Goal: Transaction & Acquisition: Book appointment/travel/reservation

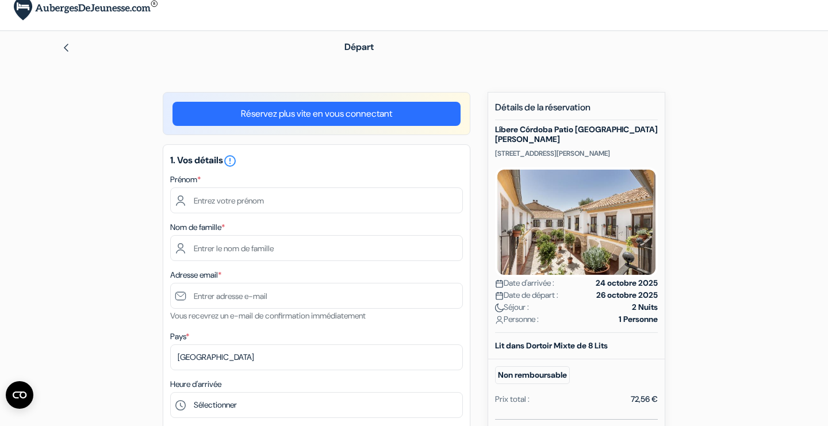
scroll to position [15, 0]
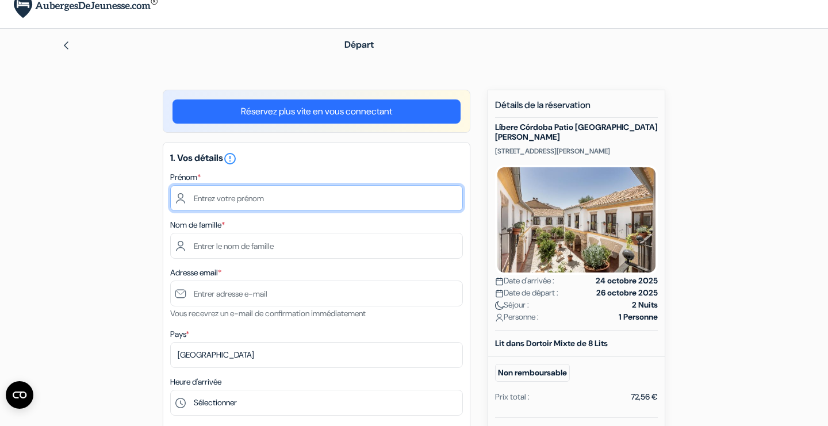
click at [393, 203] on input "text" at bounding box center [316, 198] width 293 height 26
type input "[PERSON_NAME]"
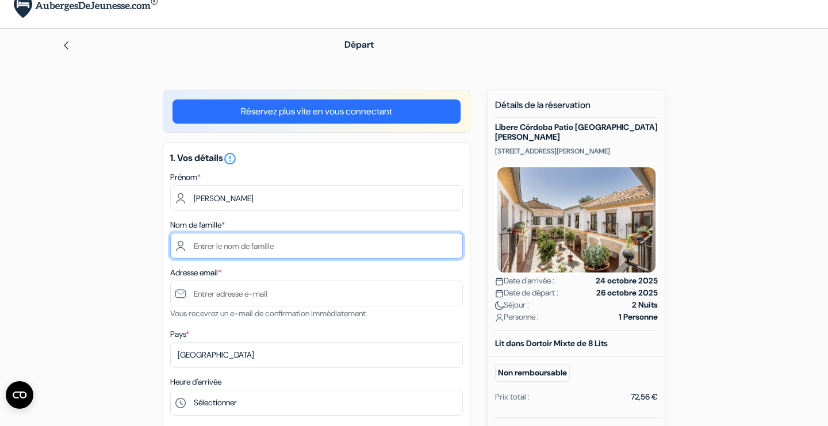
type input "[PERSON_NAME]"
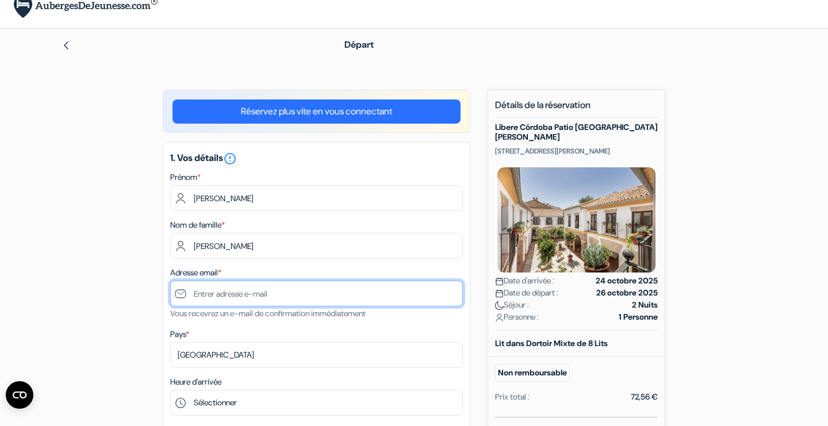
type input "[EMAIL_ADDRESS][DOMAIN_NAME]"
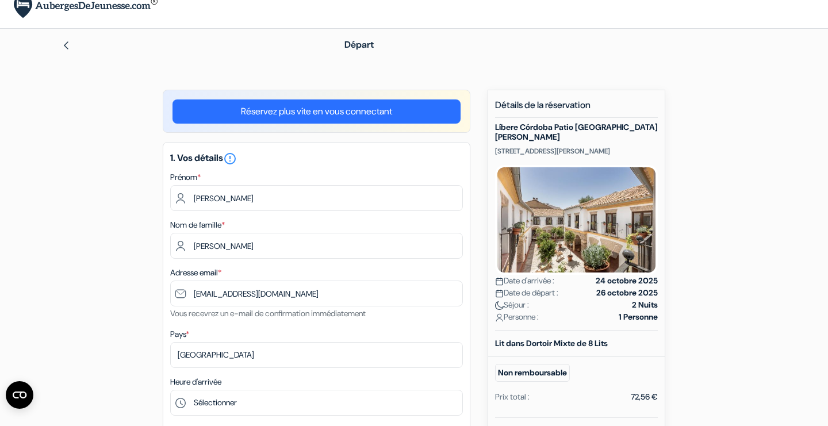
type input "0631500491"
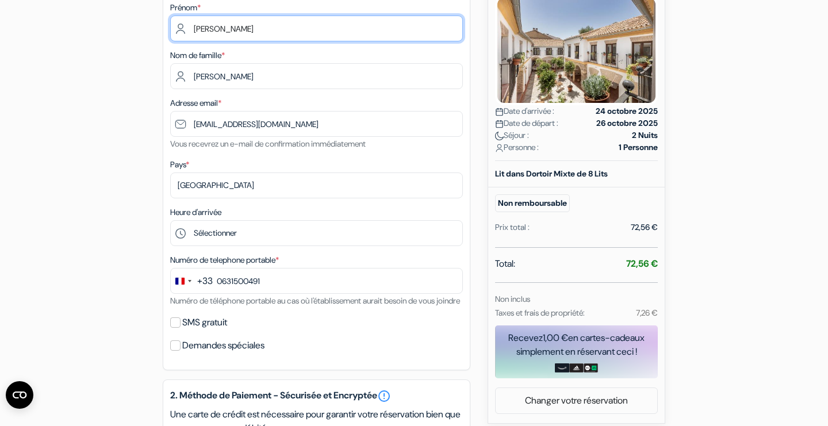
scroll to position [189, 0]
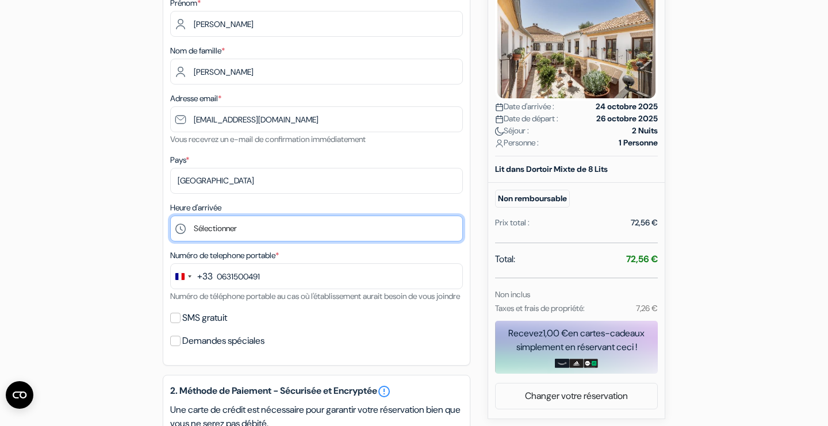
click at [375, 228] on select "Sélectionner 15:00 16:00 17:00 18:00 19:00 20:00 21:00 22:00 23:00 0:00" at bounding box center [316, 229] width 293 height 26
select select "22"
click at [170, 216] on select "Sélectionner 15:00 16:00 17:00 18:00 19:00 20:00 21:00 22:00 23:00 0:00" at bounding box center [316, 229] width 293 height 26
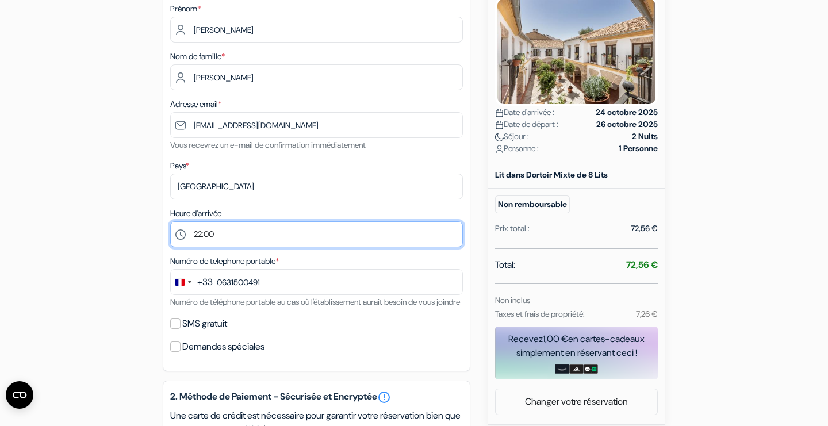
scroll to position [185, 0]
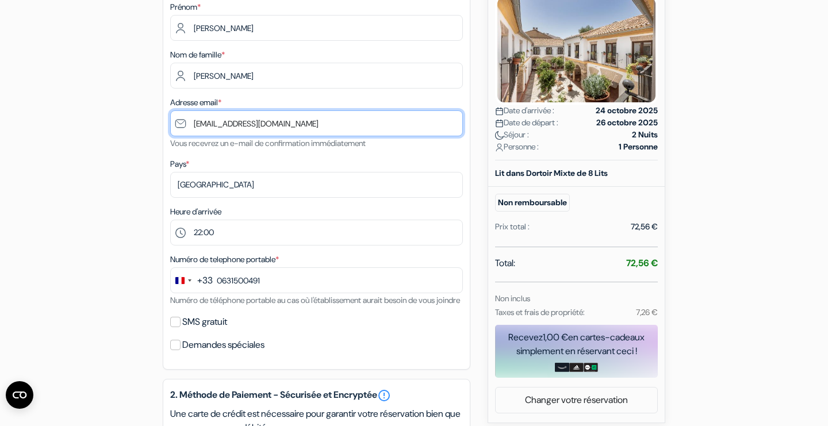
click at [186, 114] on input "[EMAIL_ADDRESS][DOMAIN_NAME]" at bounding box center [316, 123] width 293 height 26
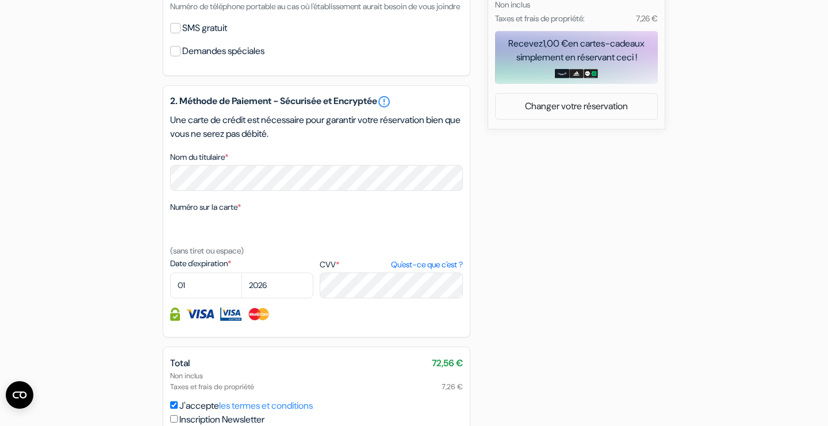
scroll to position [500, 0]
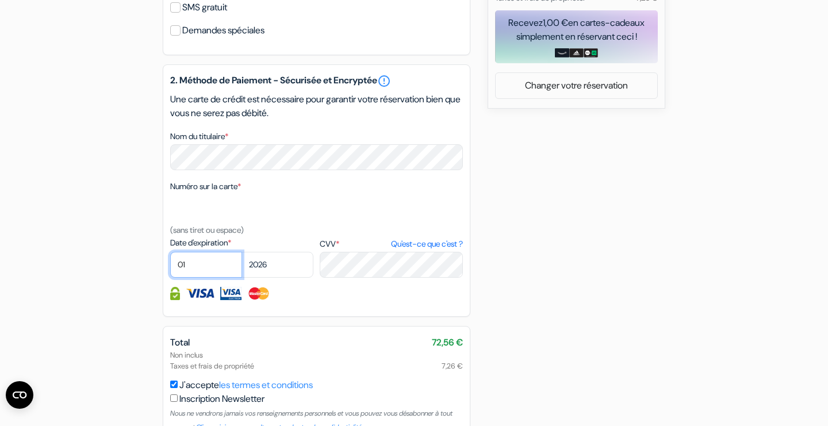
click at [212, 278] on select "01 02 03 04 05 06 07 08 09 10 11 12" at bounding box center [206, 265] width 72 height 26
select select "09"
click at [170, 266] on select "01 02 03 04 05 06 07 08 09 10 11 12" at bounding box center [206, 265] width 72 height 26
click at [277, 278] on select "2025 2026 2027 2028 2029 2030 2031 2032 2033 2034 2035 2036 2037 2038 2039 2040…" at bounding box center [278, 265] width 72 height 26
select select "2027"
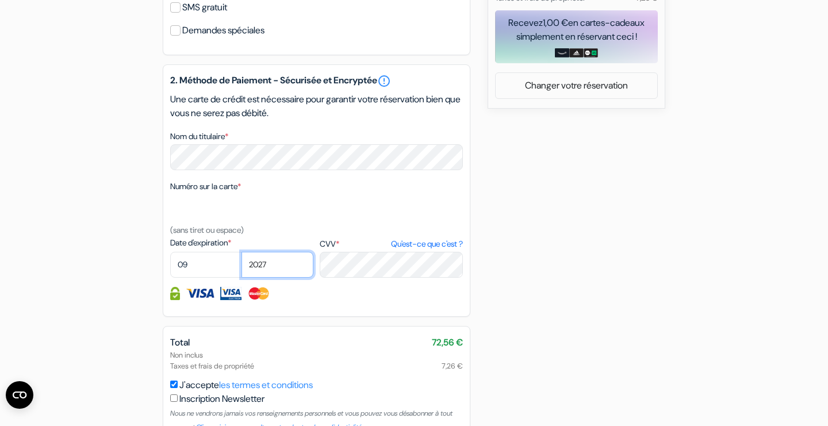
click at [242, 266] on select "2025 2026 2027 2028 2029 2030 2031 2032 2033 2034 2035 2036 2037 2038 2039 2040…" at bounding box center [278, 265] width 72 height 26
click at [335, 250] on label "CVV * Qu'est-ce que c'est ?" at bounding box center [391, 244] width 143 height 12
click at [0, 0] on textarea "Nom du titulaire *" at bounding box center [0, 0] width 0 height 0
click at [339, 249] on span "*" at bounding box center [337, 244] width 3 height 10
click at [0, 0] on textarea "Nom du titulaire *" at bounding box center [0, 0] width 0 height 0
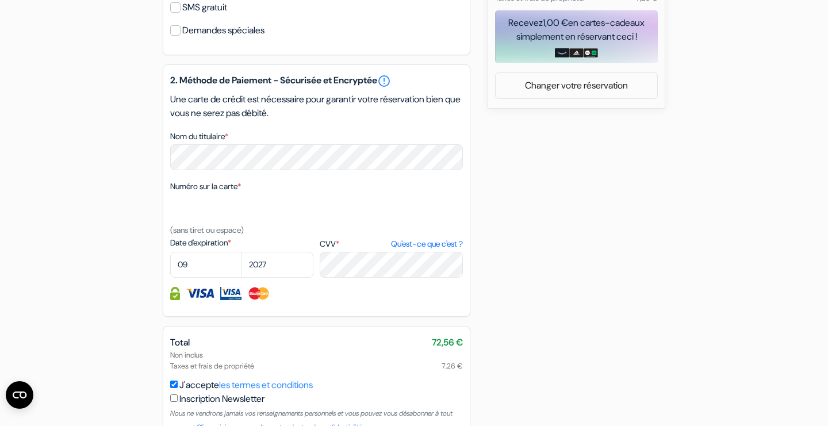
click at [353, 251] on div "CVV * Qu'est-ce que c'est ?" at bounding box center [391, 257] width 143 height 41
click at [352, 250] on label "CVV * Qu'est-ce que c'est ?" at bounding box center [391, 244] width 143 height 12
click at [0, 0] on textarea "Nom du titulaire *" at bounding box center [0, 0] width 0 height 0
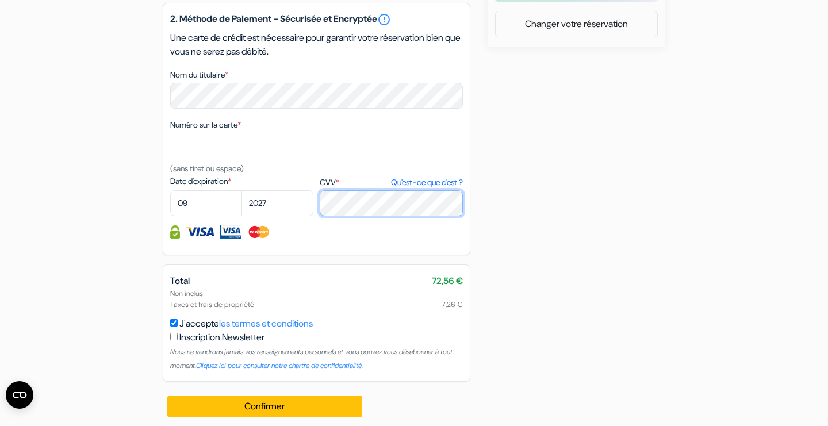
scroll to position [580, 0]
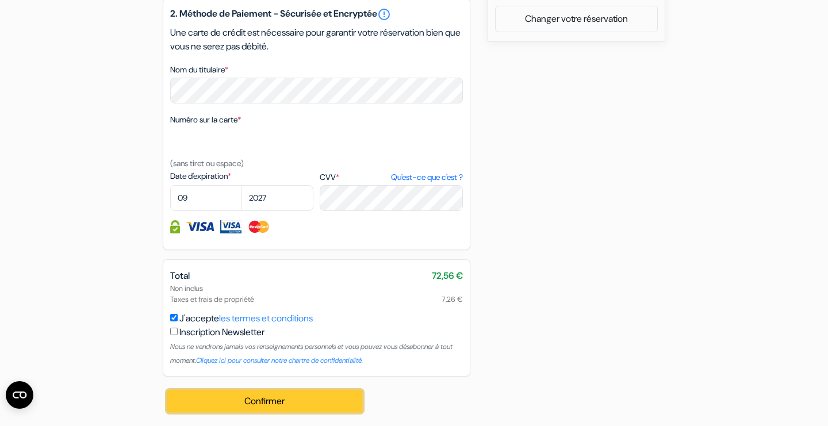
click at [303, 400] on button "Confirmer Loading..." at bounding box center [264, 401] width 195 height 22
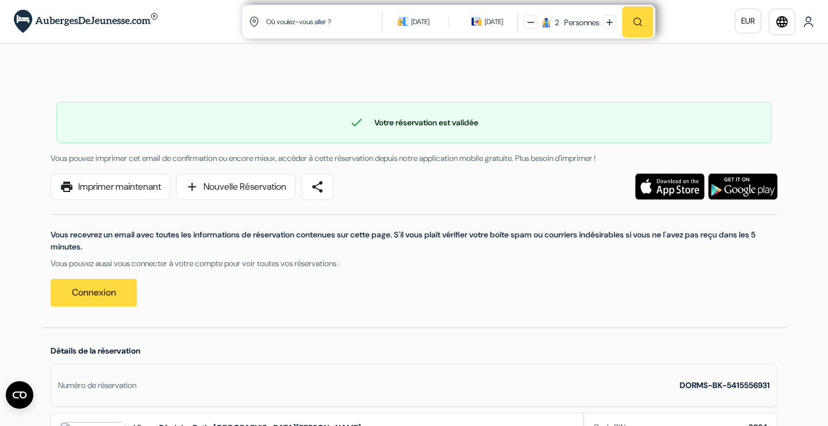
click at [415, 17] on div "22 oct. 2025" at bounding box center [420, 22] width 18 height 12
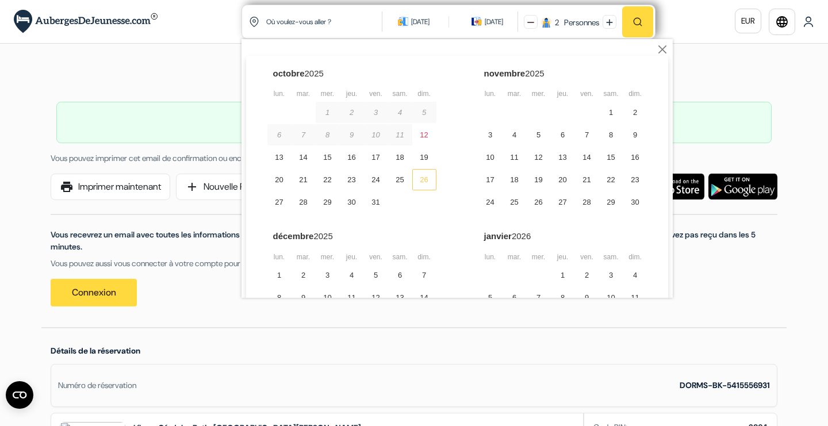
click at [426, 182] on div "26" at bounding box center [424, 179] width 24 height 21
click at [485, 19] on div "24 oct. 2025" at bounding box center [494, 22] width 18 height 12
click at [424, 176] on div "26" at bounding box center [424, 179] width 24 height 21
click at [324, 205] on div "29" at bounding box center [328, 201] width 24 height 21
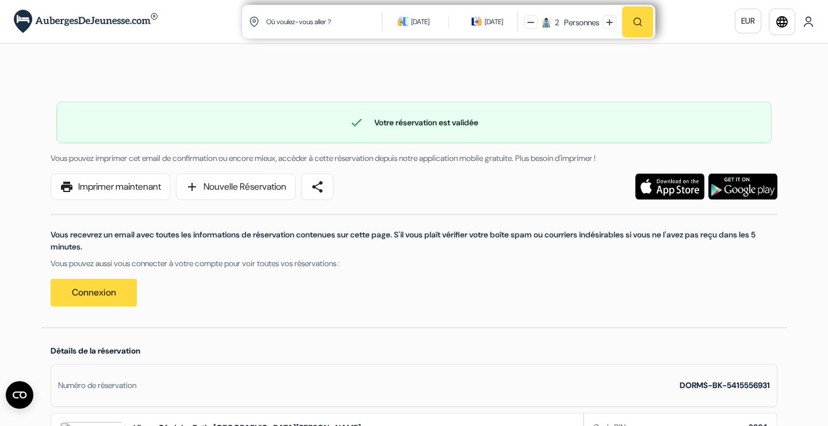
click at [534, 28] on div "2 Personnes" at bounding box center [571, 21] width 102 height 33
click at [527, 25] on img at bounding box center [530, 22] width 7 height 7
click at [328, 26] on input "text" at bounding box center [324, 21] width 119 height 28
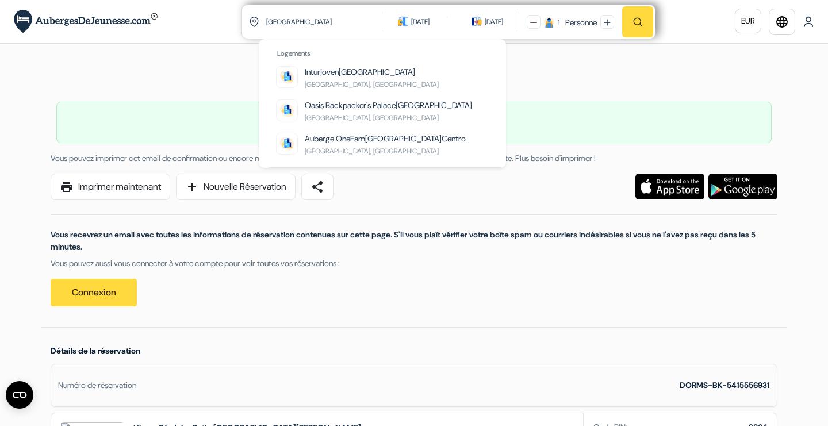
type input "sevilla"
click at [638, 19] on img "button" at bounding box center [638, 22] width 10 height 10
click at [331, 27] on input "text" at bounding box center [324, 21] width 119 height 28
type input "séville"
click at [527, 15] on button at bounding box center [534, 22] width 14 height 14
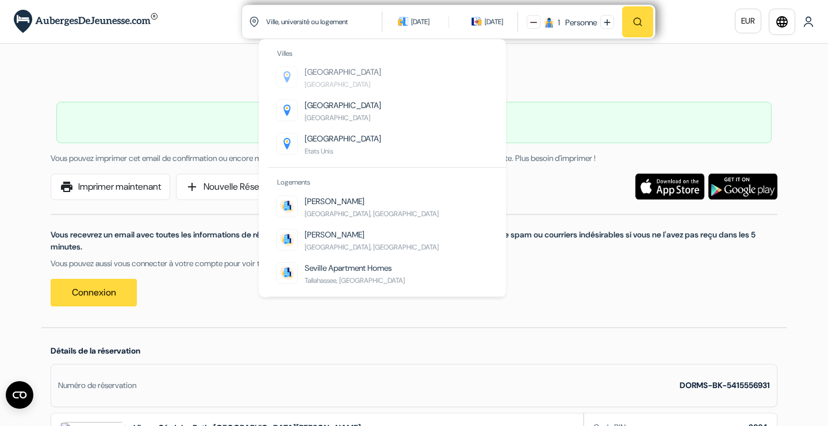
click at [311, 78] on link "Séville Espagne" at bounding box center [343, 78] width 76 height 24
type input "Séville, Espagne"
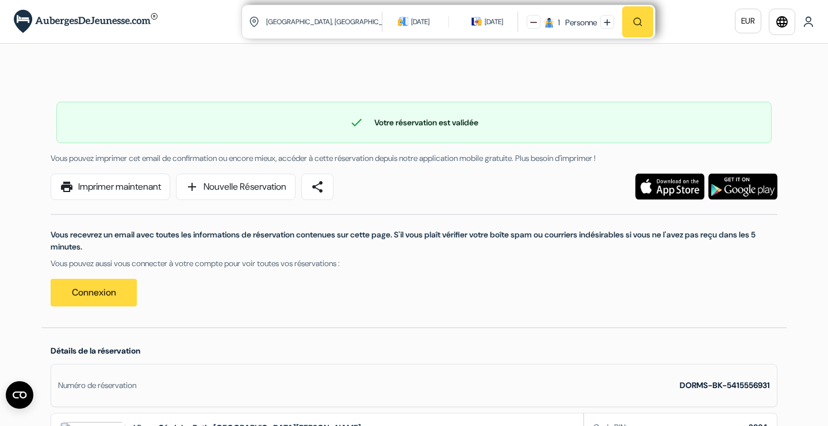
click at [641, 22] on img "button" at bounding box center [638, 22] width 10 height 10
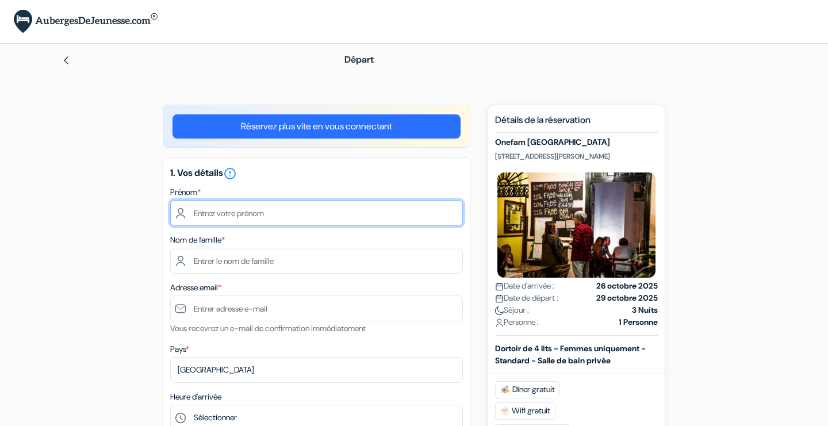
click at [305, 214] on input "text" at bounding box center [316, 213] width 293 height 26
type input "[PERSON_NAME]"
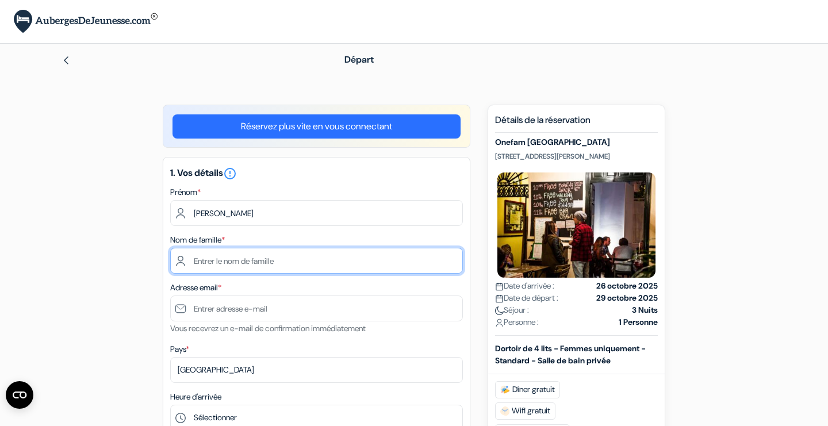
type input "[PERSON_NAME]"
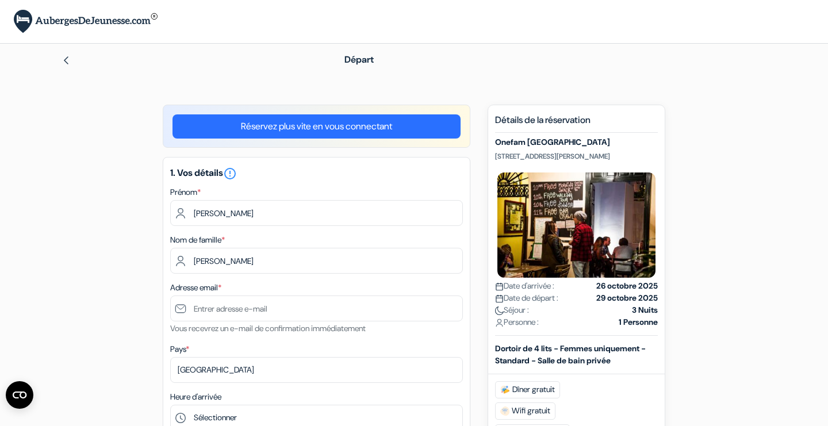
type input "[EMAIL_ADDRESS][DOMAIN_NAME]"
type input "0631500491"
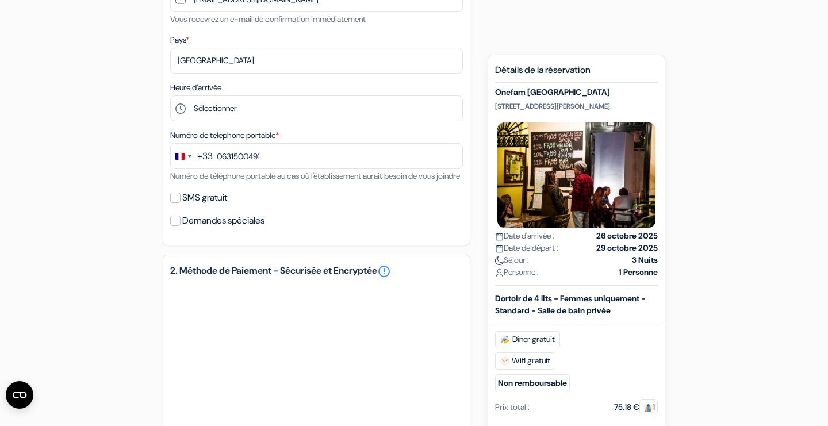
scroll to position [324, 0]
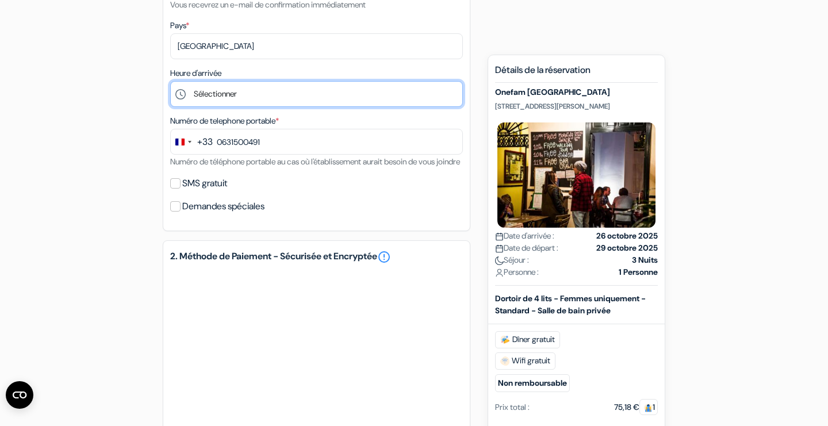
click at [288, 94] on select "Sélectionner 1:00 2:00 3:00 4:00 5:00 6:00 7:00 8:00 9:00 10:00 11:00 12:00 13:…" at bounding box center [316, 94] width 293 height 26
click at [170, 81] on select "Sélectionner 1:00 2:00 3:00 4:00 5:00 6:00 7:00 8:00 9:00 10:00 11:00 12:00 13:…" at bounding box center [316, 94] width 293 height 26
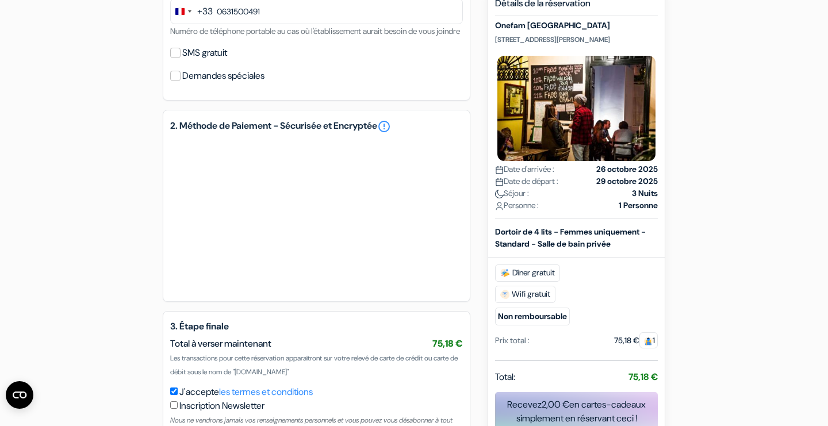
scroll to position [544, 0]
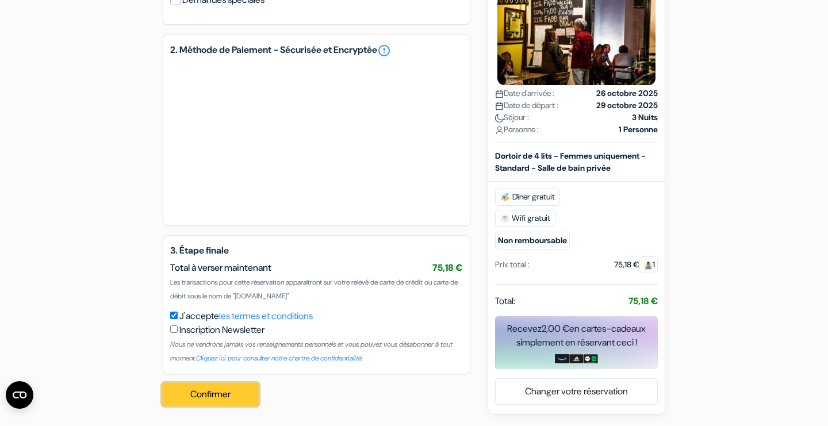
click at [227, 393] on button "Confirmer Loading..." at bounding box center [210, 395] width 95 height 22
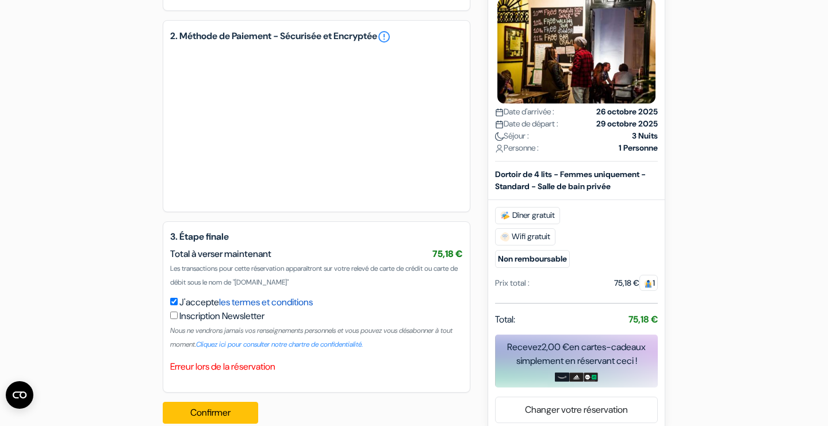
scroll to position [576, 0]
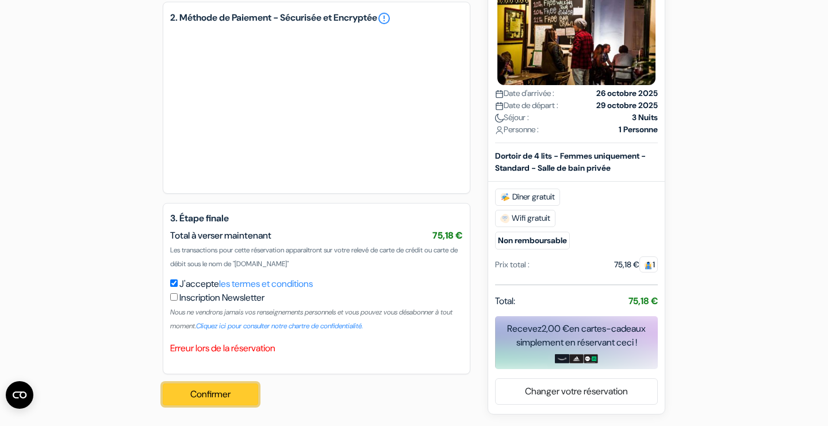
click at [238, 394] on button "Confirmer Loading..." at bounding box center [210, 395] width 95 height 22
click at [230, 398] on button "Confirmer Loading..." at bounding box center [210, 395] width 95 height 22
click at [217, 394] on button "Confirmer Loading..." at bounding box center [210, 395] width 95 height 22
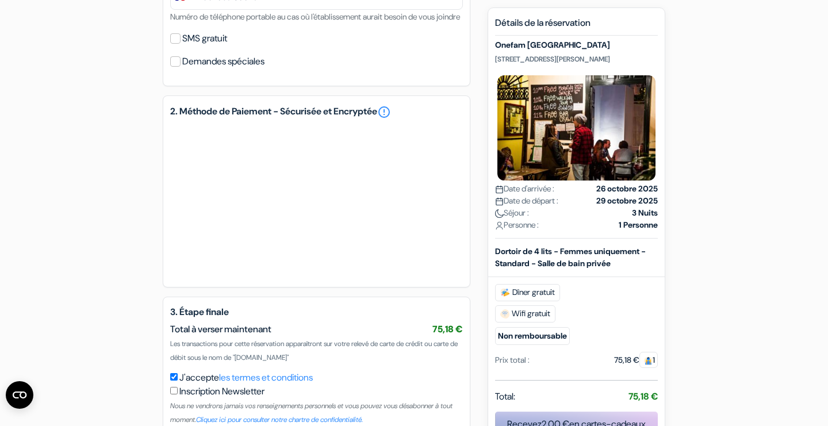
scroll to position [432, 0]
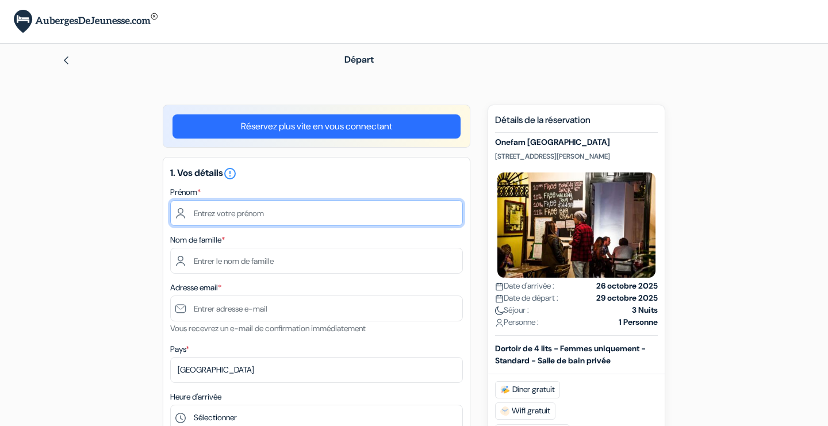
click at [267, 212] on input "text" at bounding box center [316, 213] width 293 height 26
type input "Aurelia"
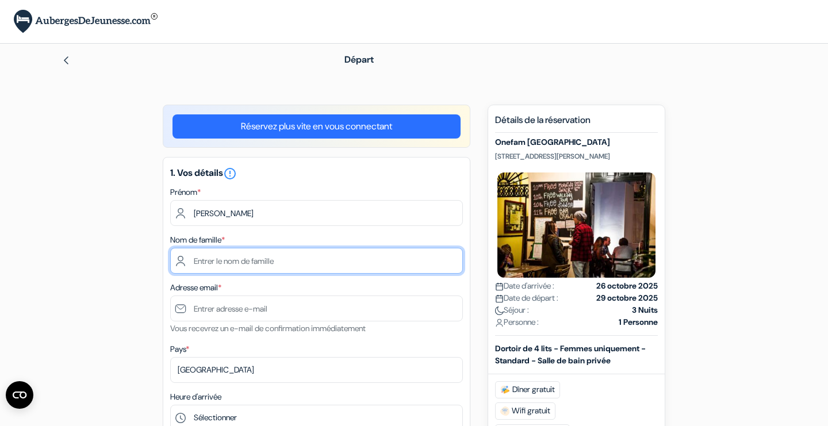
type input "Fargier"
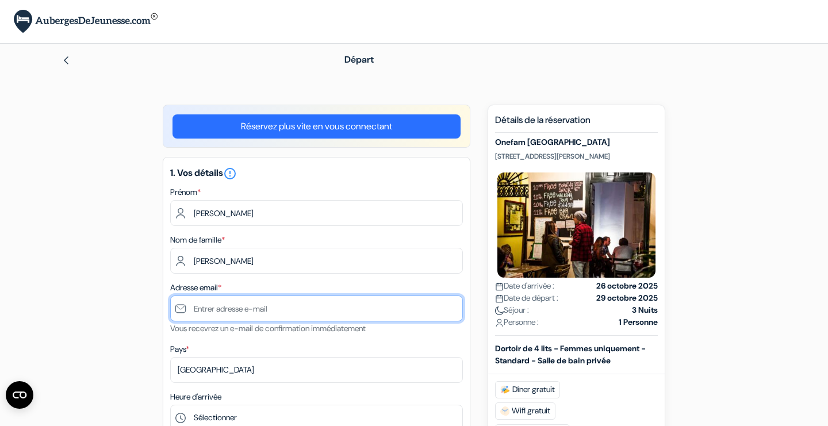
type input "[EMAIL_ADDRESS][DOMAIN_NAME]"
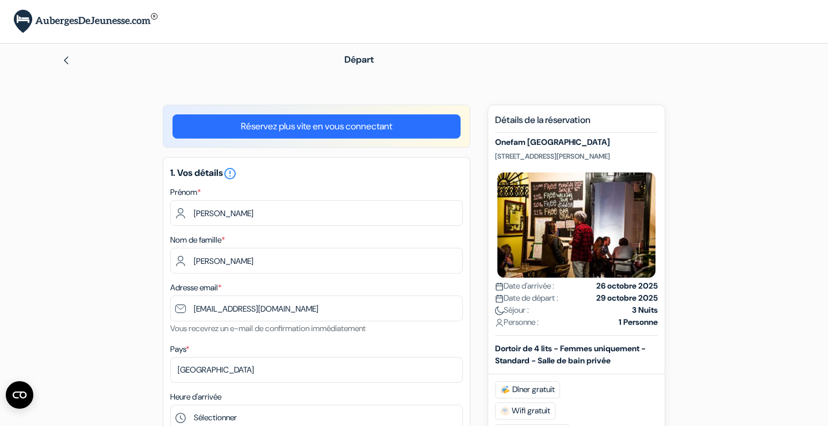
type input "0631500491"
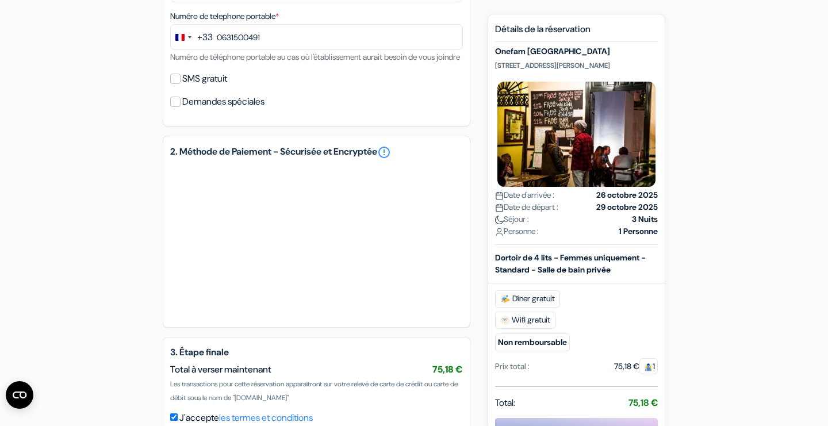
scroll to position [438, 0]
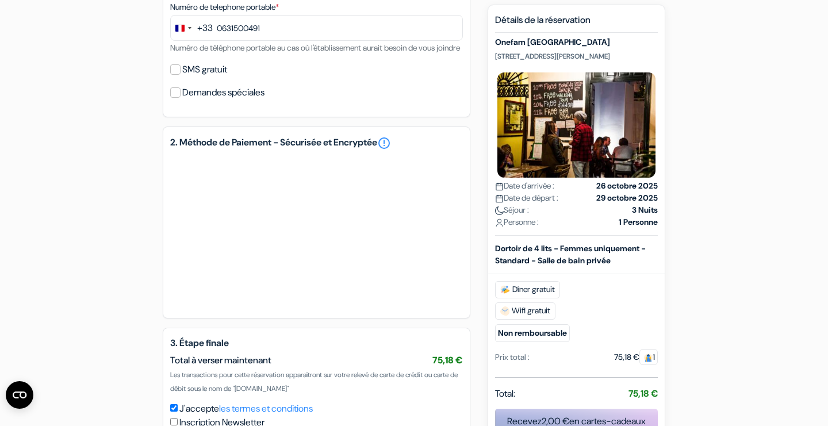
click at [266, 309] on div at bounding box center [316, 232] width 293 height 154
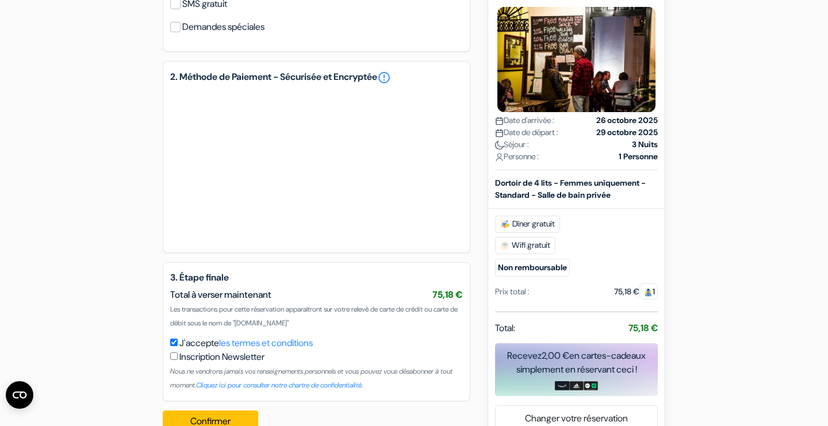
scroll to position [544, 0]
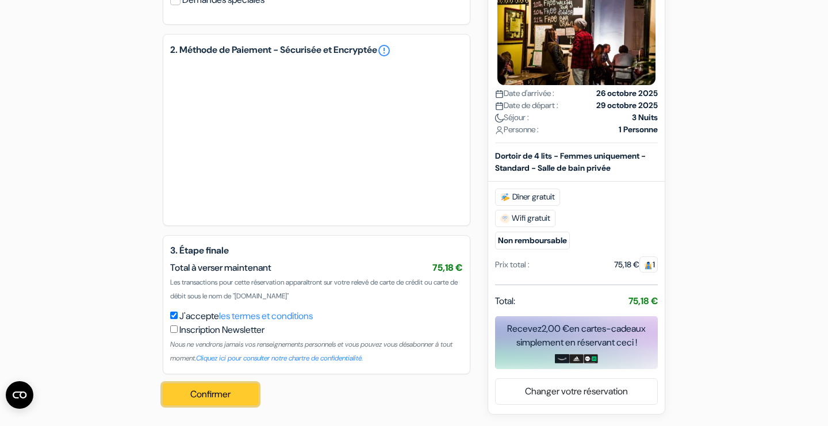
click at [229, 397] on button "Confirmer Loading..." at bounding box center [210, 395] width 95 height 22
